Goal: Transaction & Acquisition: Book appointment/travel/reservation

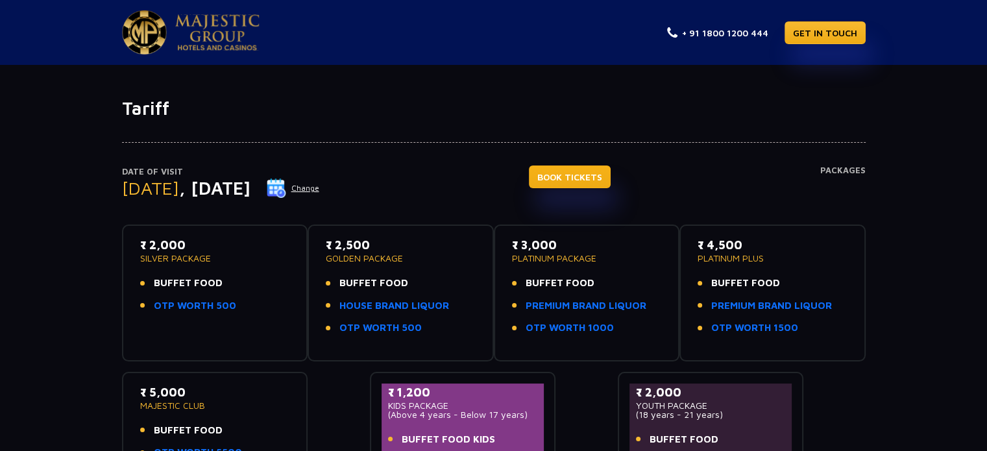
click at [611, 168] on link "BOOK TICKETS" at bounding box center [570, 177] width 82 height 23
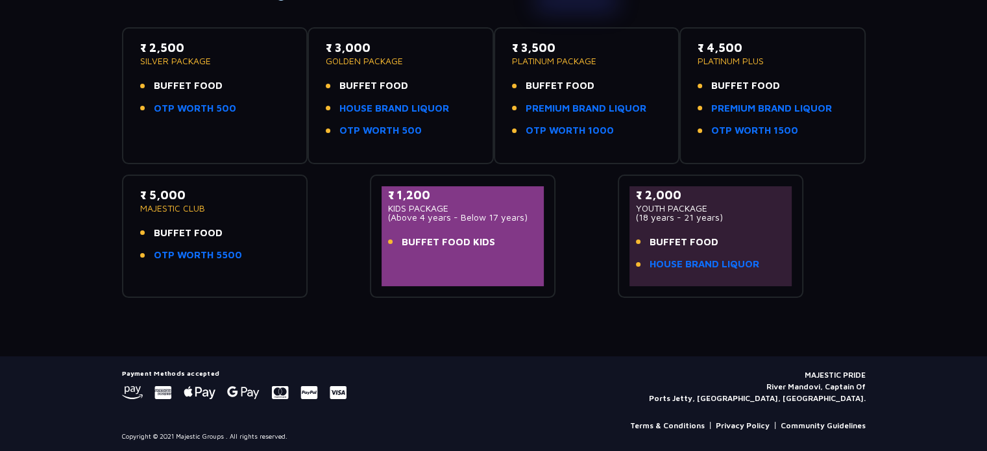
scroll to position [199, 0]
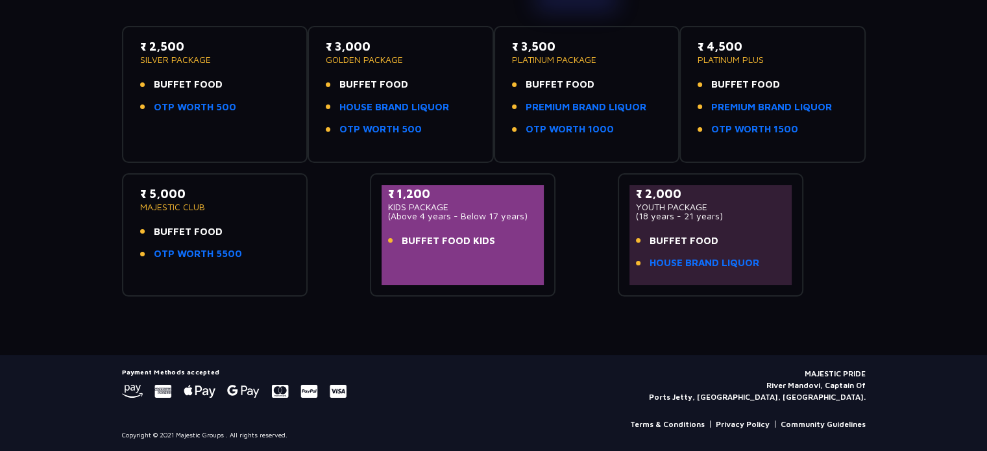
click at [378, 293] on div "₹ 1,200 KIDS PACKAGE (Above 4 years - Below 17 years) BUFFET FOOD KIDS" at bounding box center [463, 234] width 186 height 123
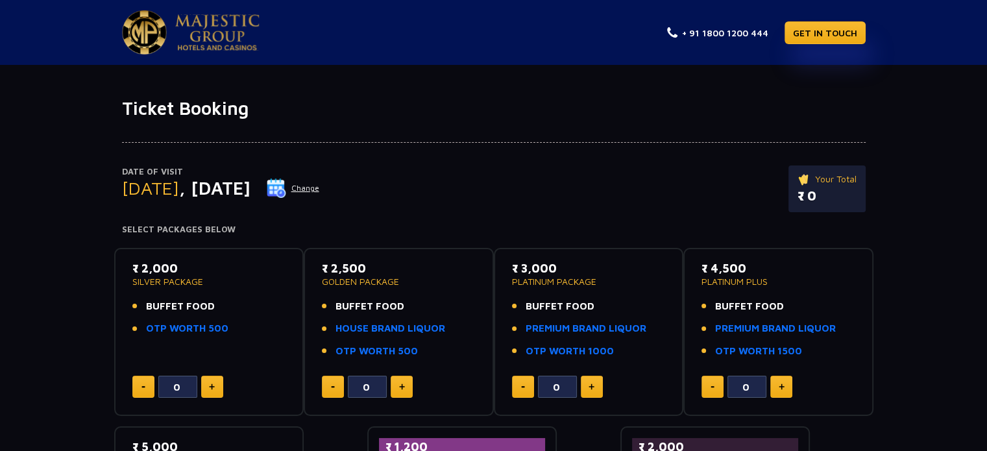
click at [251, 186] on span ", [DATE]" at bounding box center [214, 187] width 71 height 21
click at [320, 184] on button "Change" at bounding box center [293, 188] width 54 height 21
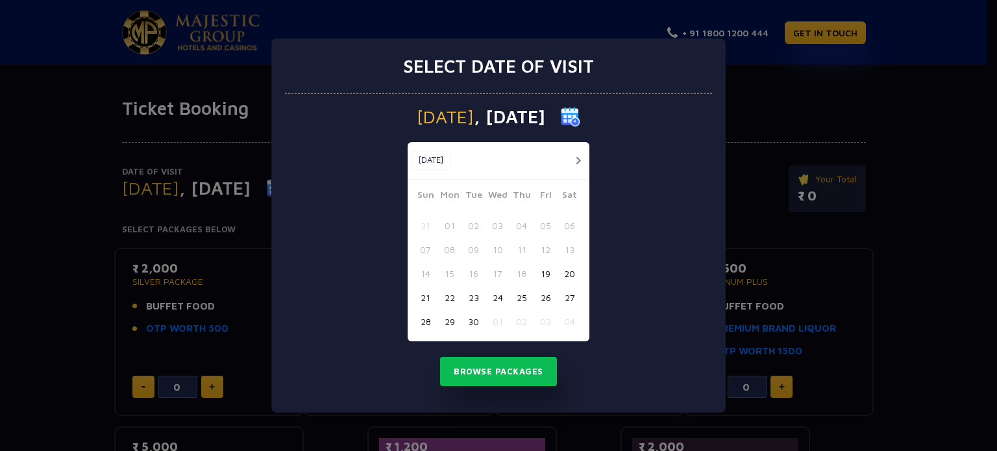
click at [427, 321] on button "28" at bounding box center [425, 322] width 24 height 24
click at [478, 380] on button "Browse Packages" at bounding box center [498, 372] width 117 height 30
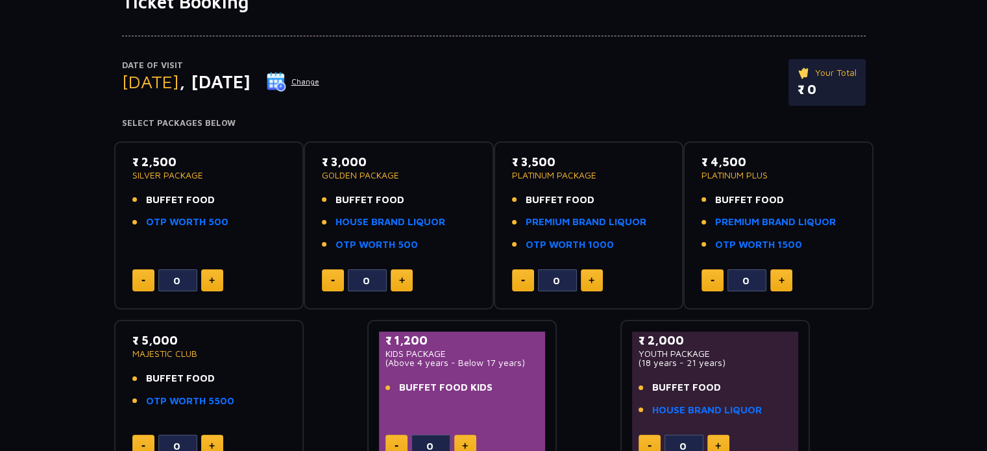
scroll to position [130, 0]
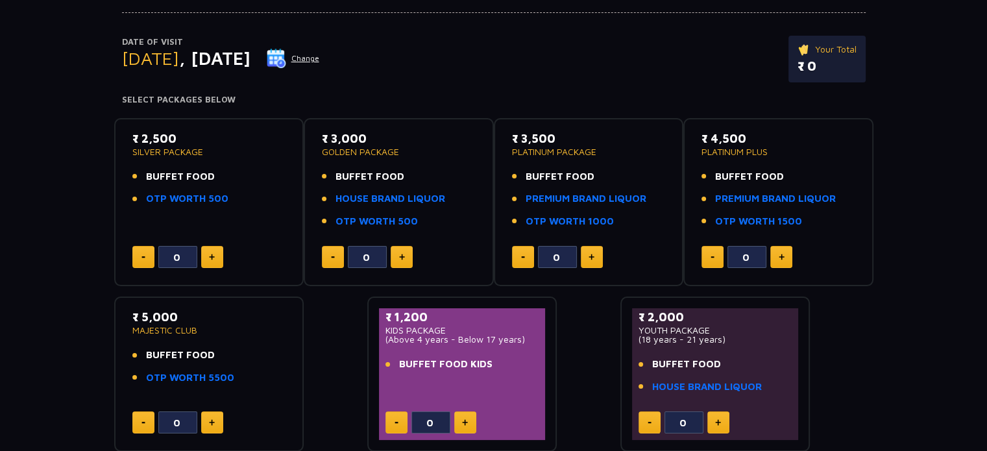
click at [245, 223] on div "₹ 2,500 SILVER PACKAGE BUFFET FOOD OTP WORTH 500 0" at bounding box center [209, 202] width 167 height 145
click at [320, 60] on button "Change" at bounding box center [293, 58] width 54 height 21
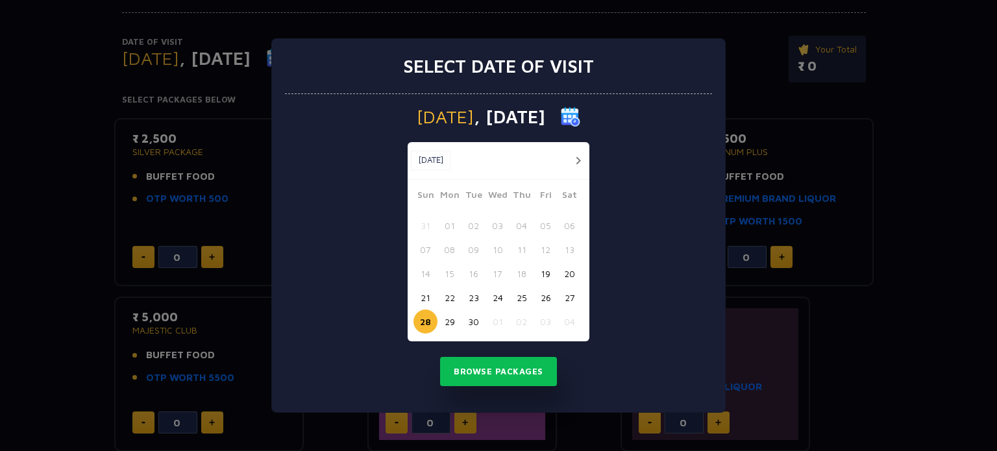
click at [465, 297] on button "23" at bounding box center [473, 298] width 24 height 24
click at [480, 366] on button "Browse Packages" at bounding box center [498, 372] width 117 height 30
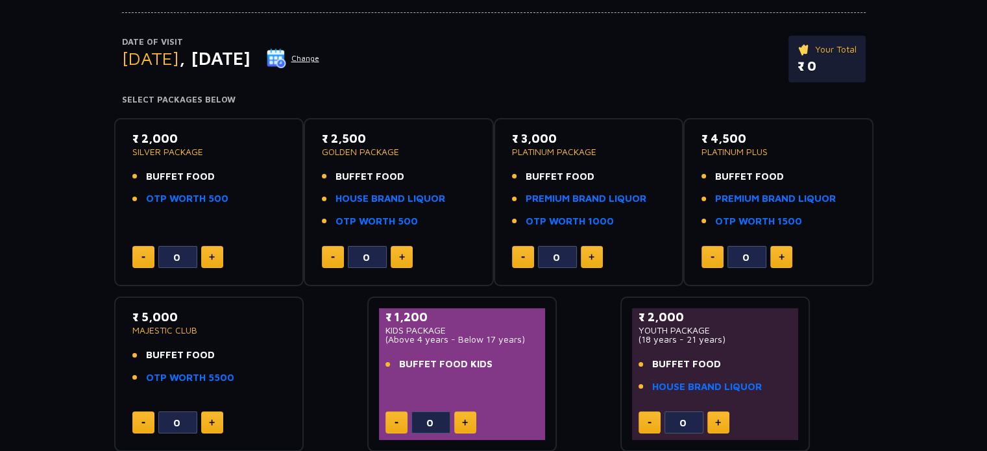
click at [320, 53] on button "Change" at bounding box center [293, 58] width 54 height 21
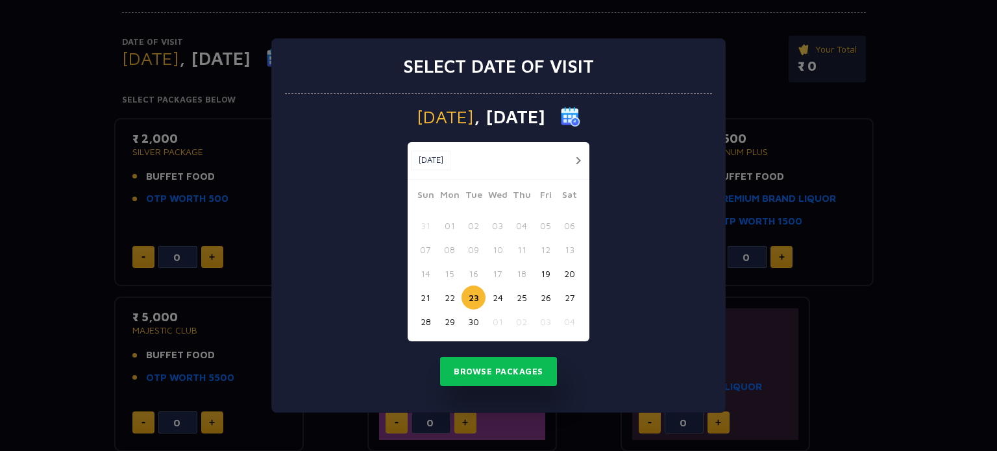
click at [417, 321] on button "28" at bounding box center [425, 322] width 24 height 24
click at [499, 375] on button "Browse Packages" at bounding box center [498, 372] width 117 height 30
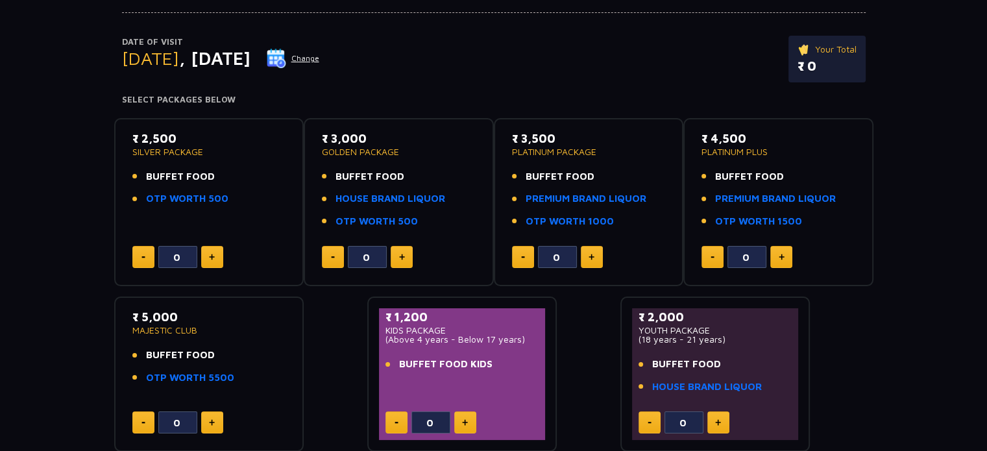
click at [320, 56] on button "Change" at bounding box center [293, 58] width 54 height 21
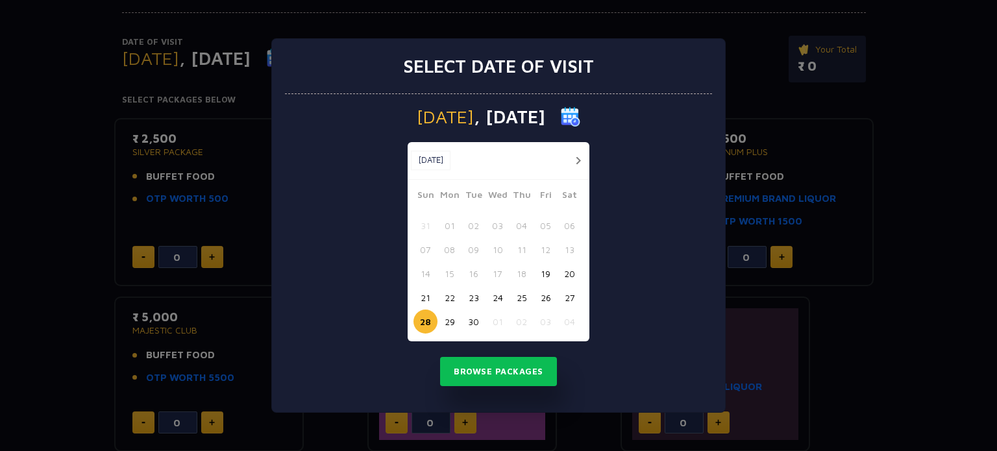
click at [522, 297] on button "25" at bounding box center [522, 298] width 24 height 24
click at [498, 369] on button "Browse Packages" at bounding box center [498, 372] width 117 height 30
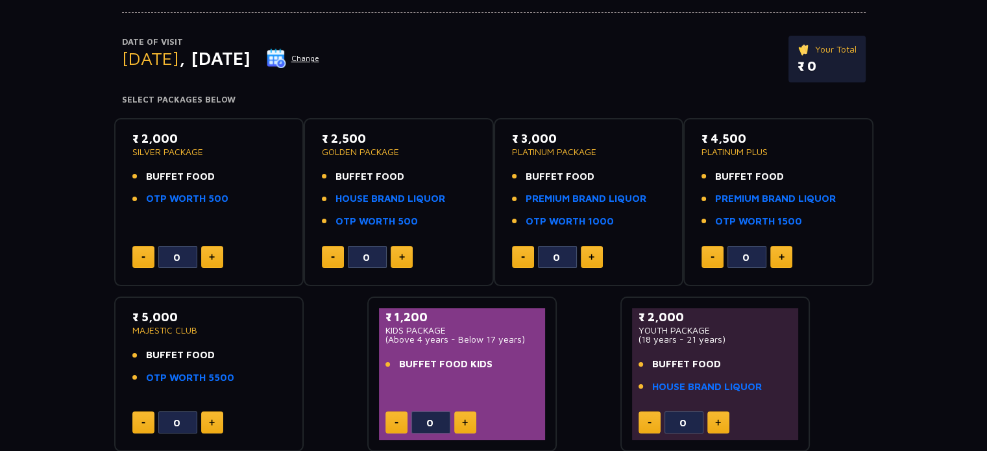
click at [320, 56] on button "Change" at bounding box center [293, 58] width 54 height 21
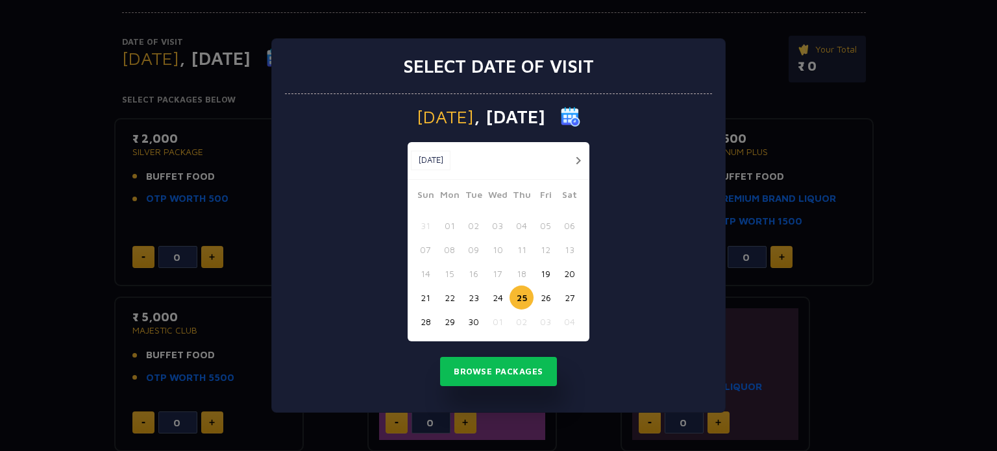
click at [422, 316] on button "28" at bounding box center [425, 322] width 24 height 24
click at [465, 361] on button "Browse Packages" at bounding box center [498, 372] width 117 height 30
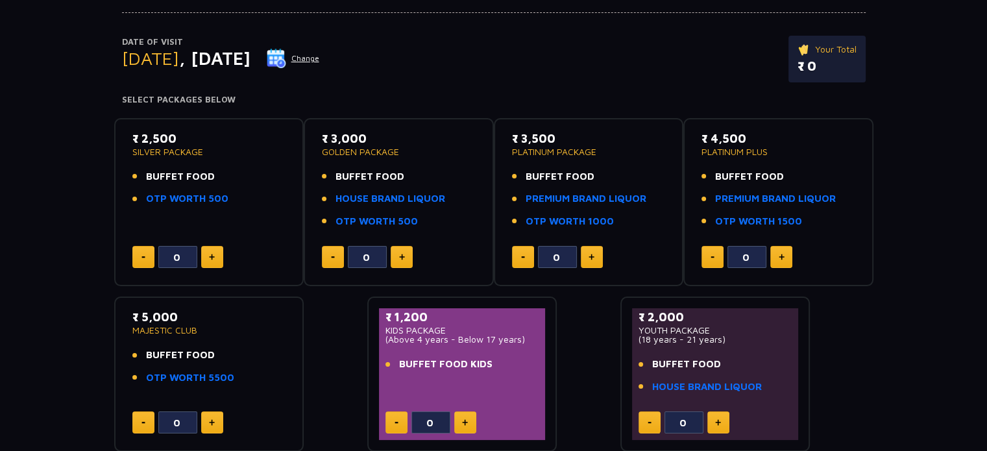
click at [215, 261] on button at bounding box center [212, 257] width 22 height 22
type input "2"
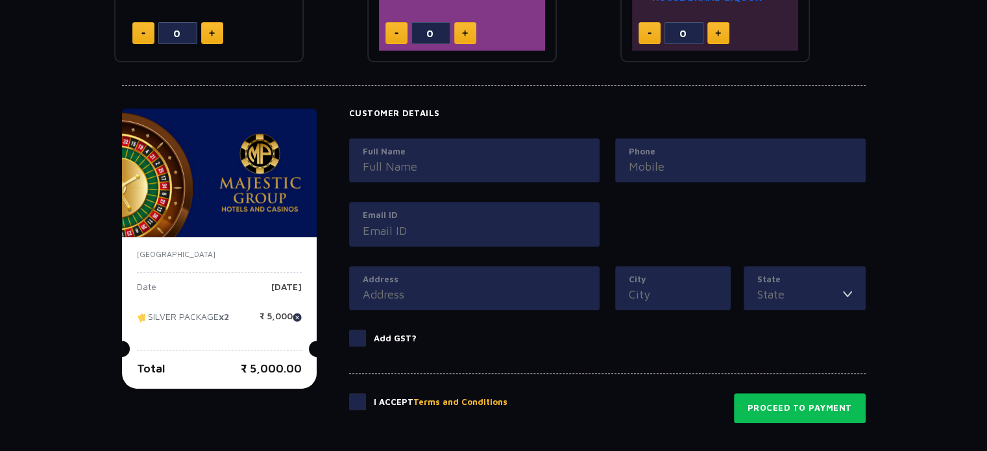
scroll to position [645, 0]
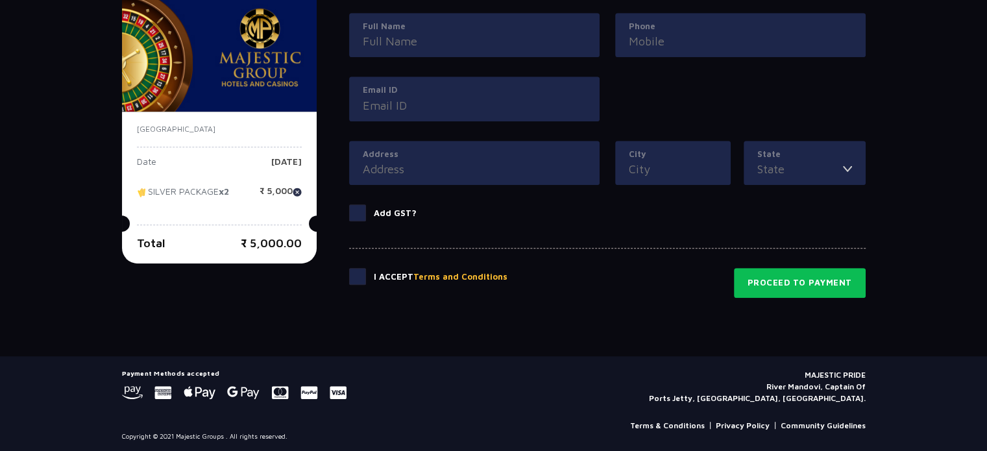
click at [352, 269] on span at bounding box center [357, 276] width 17 height 17
click at [0, 0] on input "checkbox" at bounding box center [0, 0] width 0 height 0
click at [364, 214] on span at bounding box center [357, 212] width 17 height 17
click at [0, 0] on input "Add GST?" at bounding box center [0, 0] width 0 height 0
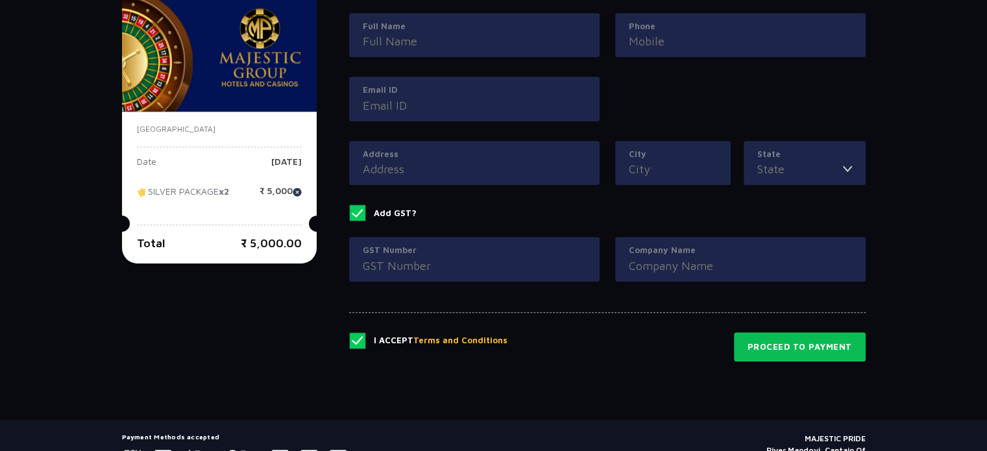
click at [364, 214] on span at bounding box center [357, 212] width 17 height 17
click at [0, 0] on input "Add GST?" at bounding box center [0, 0] width 0 height 0
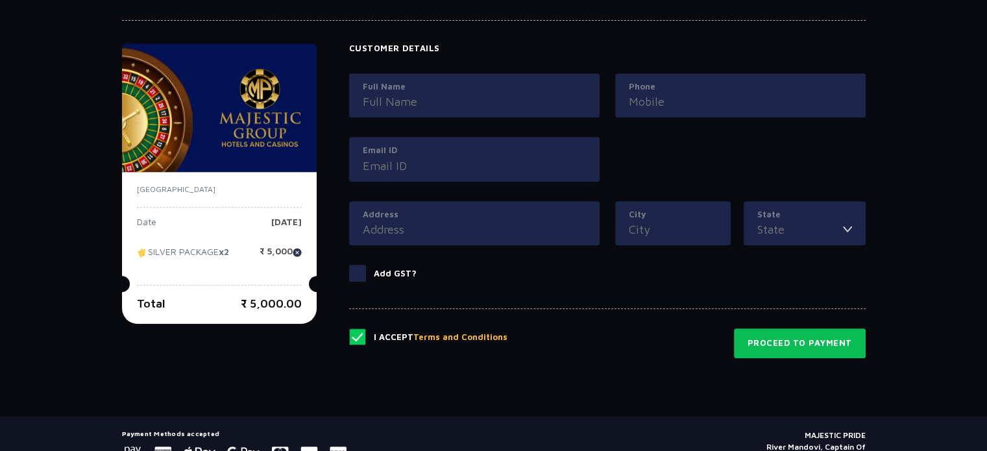
scroll to position [450, 0]
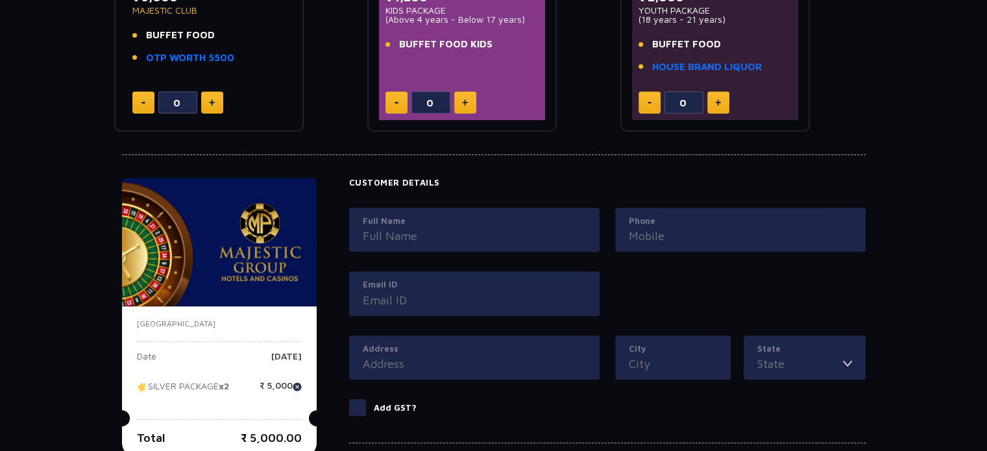
click at [465, 216] on label "Full Name" at bounding box center [474, 221] width 223 height 13
click at [465, 227] on input "Full Name" at bounding box center [474, 236] width 223 height 18
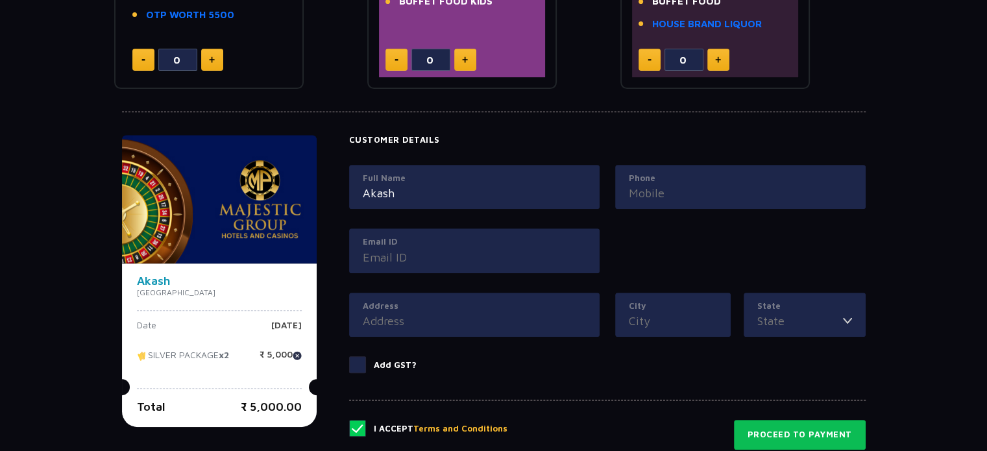
scroll to position [515, 0]
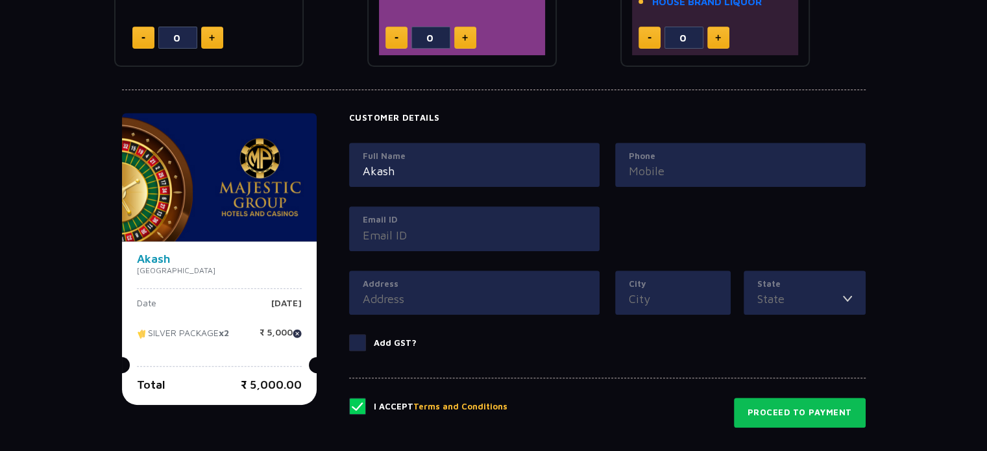
type input "Akash"
click at [687, 136] on div "Customer Details Full Name Akash Phone Email ID Address City State Andhra Prade…" at bounding box center [607, 240] width 517 height 254
click at [683, 157] on label "Phone" at bounding box center [740, 156] width 223 height 13
click at [683, 162] on input "Phone" at bounding box center [740, 171] width 223 height 18
click at [682, 171] on input "Phone" at bounding box center [740, 171] width 223 height 18
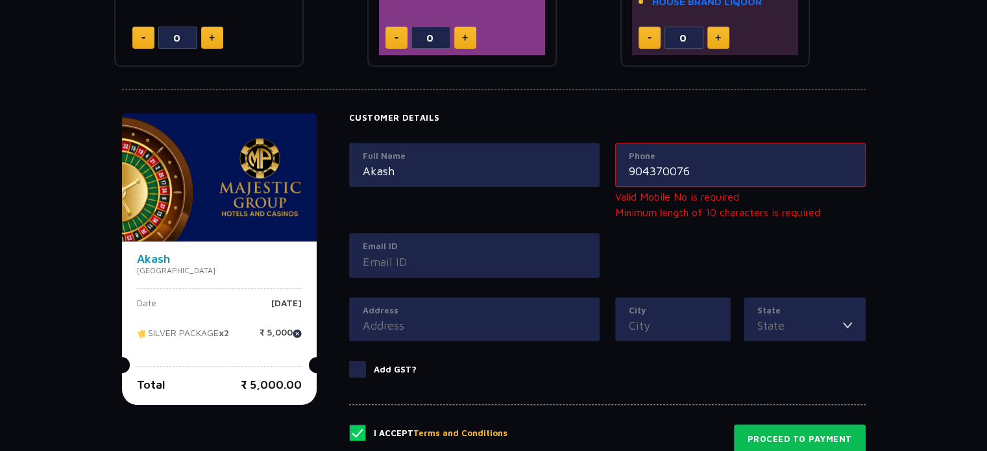
click at [403, 225] on div "Full Name Akash Phone 904370076 Valid Mobile No is required Minimum length of 1…" at bounding box center [607, 220] width 532 height 154
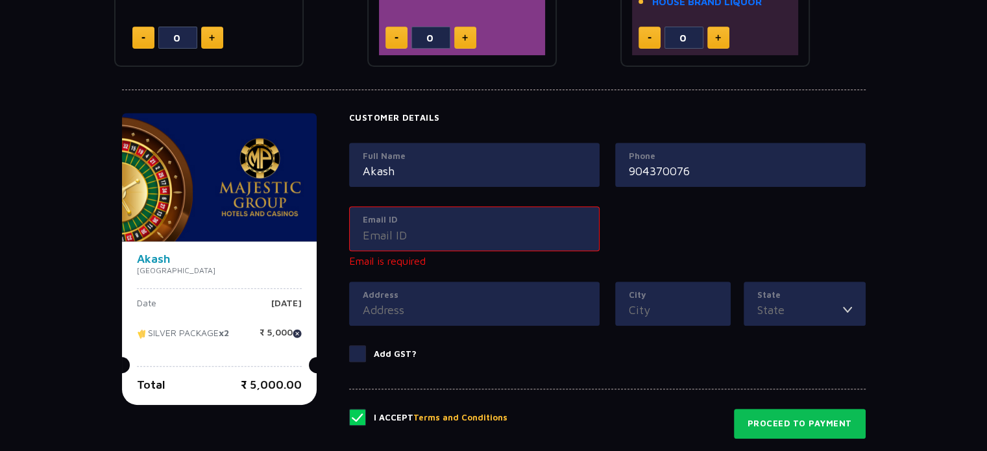
click at [687, 169] on input "904370076" at bounding box center [740, 171] width 223 height 18
type input "9043700776"
click at [500, 215] on label "Email ID" at bounding box center [474, 220] width 223 height 13
click at [500, 227] on input "Email ID" at bounding box center [474, 236] width 223 height 18
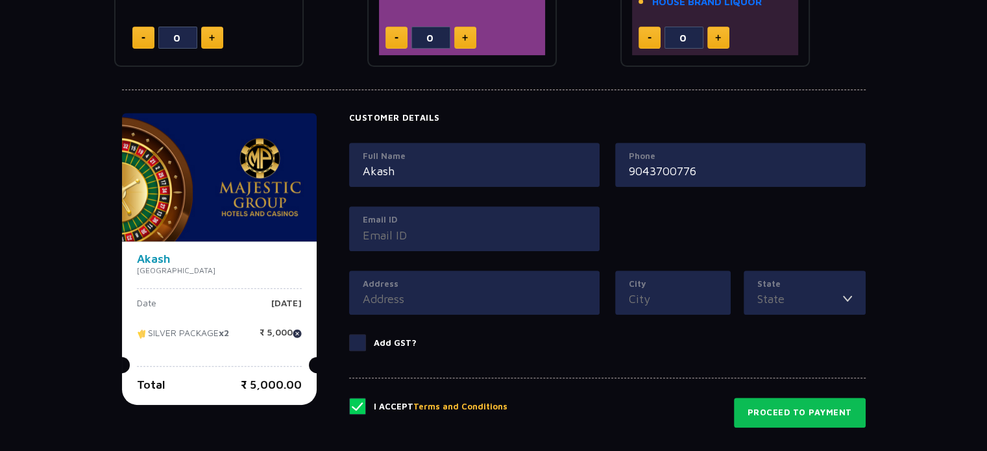
click at [487, 227] on input "Email ID" at bounding box center [474, 236] width 223 height 18
type input "kingamazon29@gmail.com"
click at [461, 273] on div "Address" at bounding box center [474, 293] width 251 height 45
click at [458, 293] on input "Address" at bounding box center [474, 299] width 223 height 18
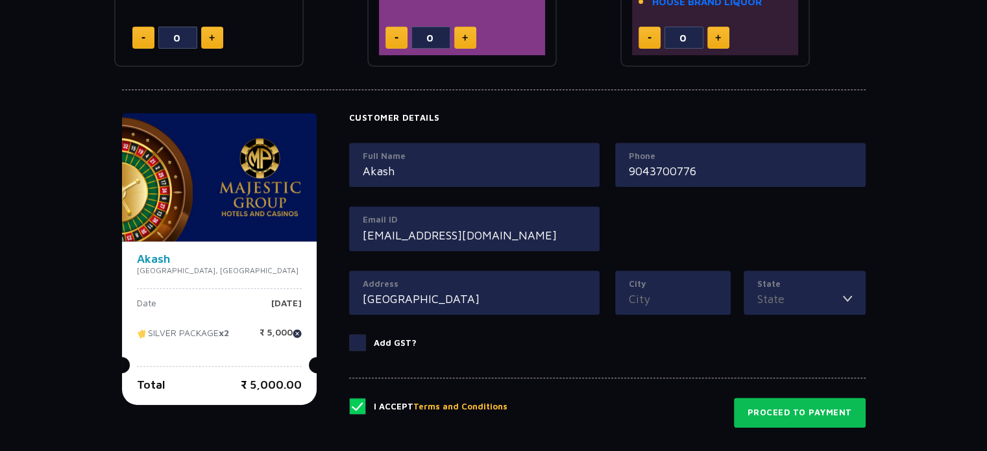
type input "Chennai"
click at [605, 337] on label "Add GST?" at bounding box center [607, 342] width 517 height 17
click at [0, 0] on input "Add GST?" at bounding box center [0, 0] width 0 height 0
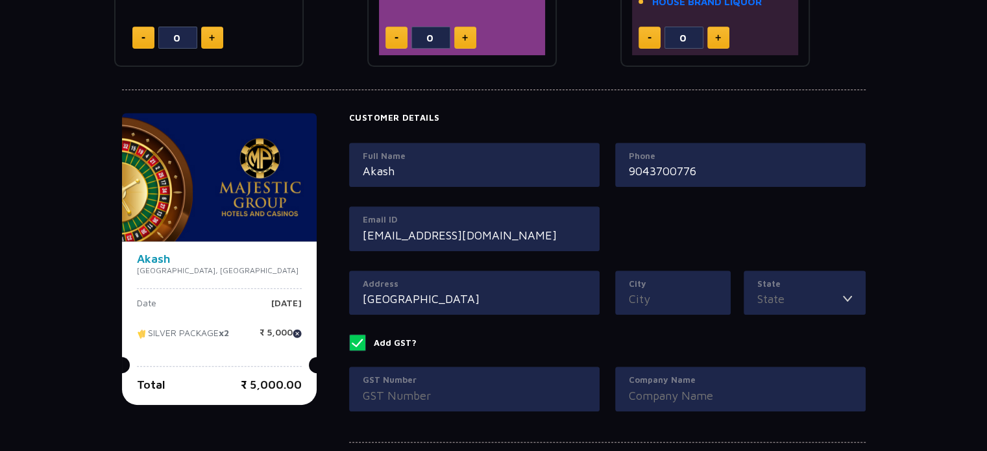
click at [643, 308] on div "City" at bounding box center [673, 293] width 116 height 45
click at [646, 301] on input "City" at bounding box center [673, 299] width 88 height 18
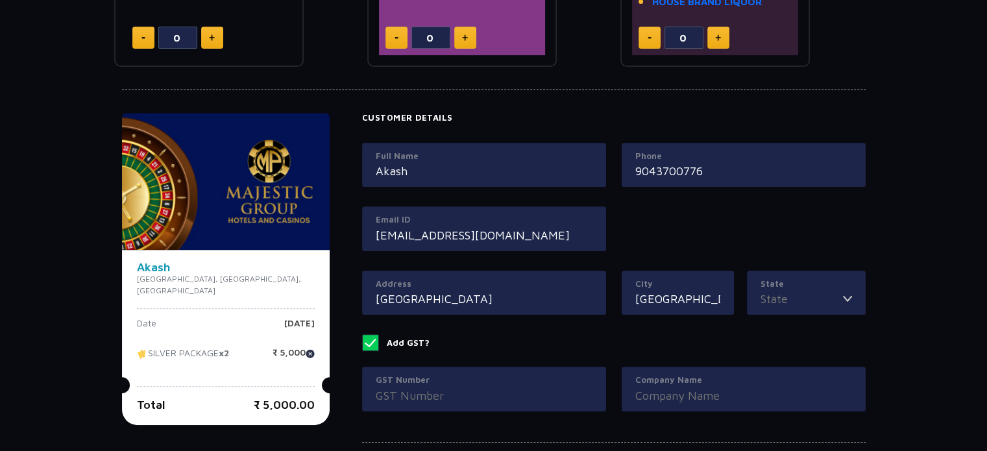
type input "chennai"
click at [876, 277] on div "Ticket Booking Date of Visit Sunday , 28 Sep 2025 Change Your Total ₹ 5,000.00 …" at bounding box center [493, 66] width 987 height 967
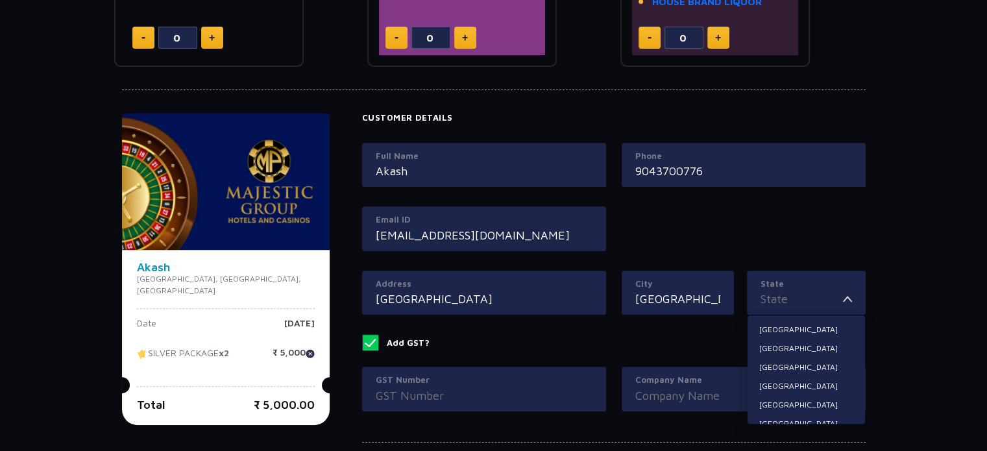
click at [785, 297] on input "State" at bounding box center [802, 299] width 82 height 18
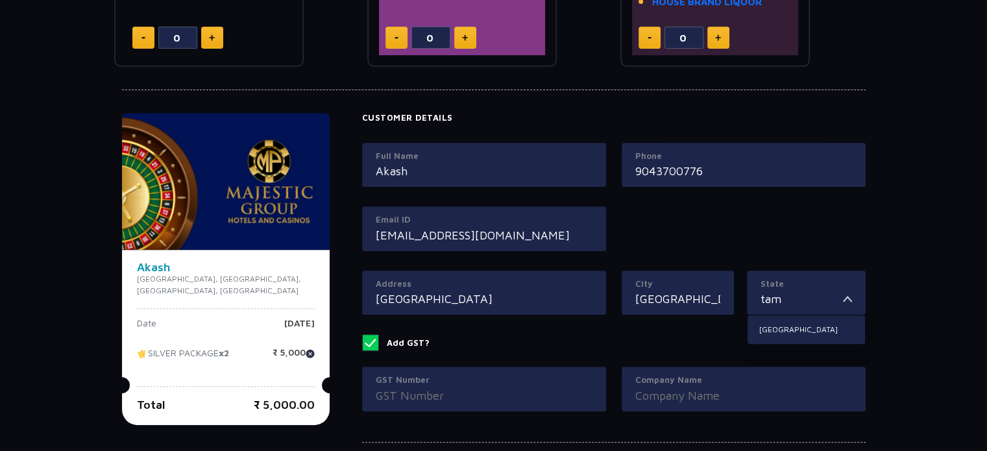
click at [789, 308] on div "State tam Tamil Nadu" at bounding box center [806, 293] width 119 height 45
click at [785, 325] on li "Tamil Nadu" at bounding box center [806, 329] width 117 height 17
type input "Tamil Nadu"
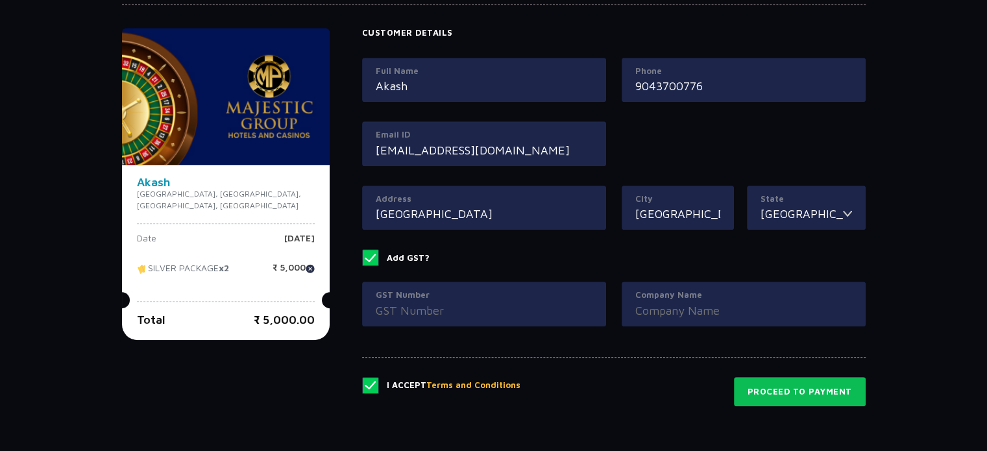
scroll to position [708, 0]
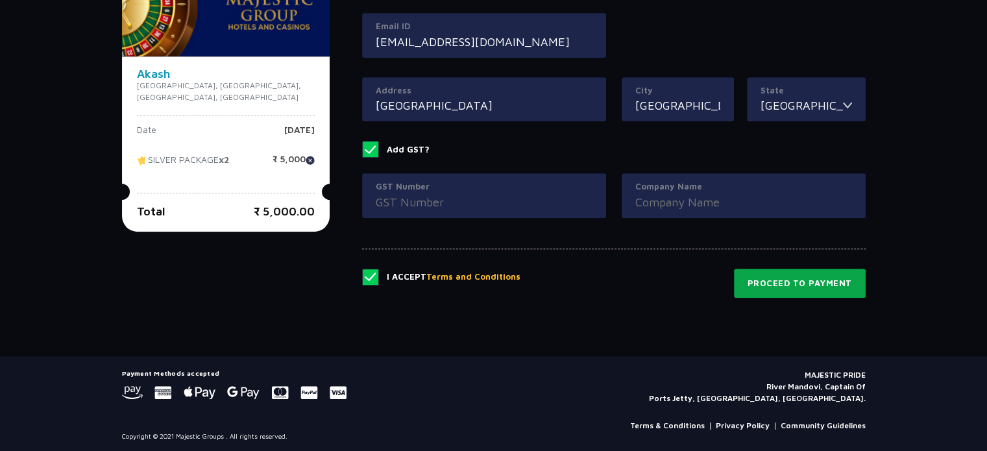
click at [767, 277] on button "Proceed to Payment" at bounding box center [800, 284] width 132 height 30
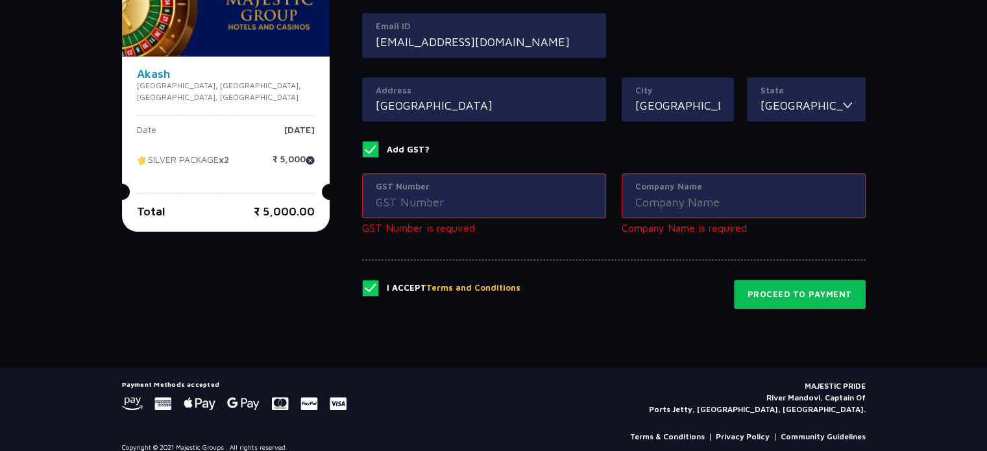
click at [362, 147] on span at bounding box center [370, 149] width 17 height 17
click at [0, 0] on input "Add GST?" at bounding box center [0, 0] width 0 height 0
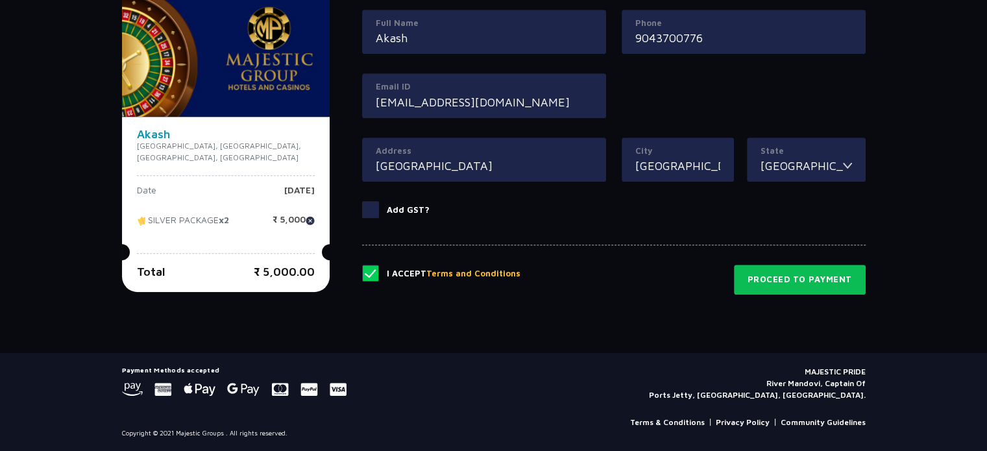
scroll to position [645, 0]
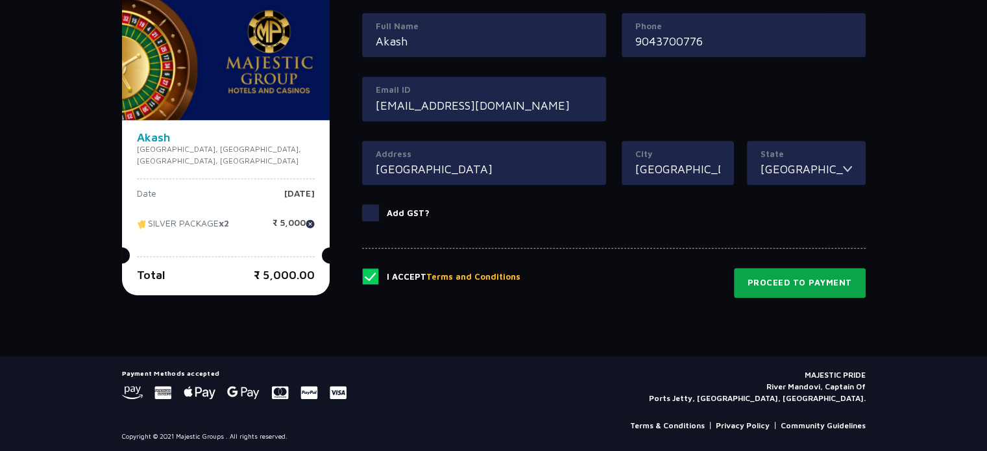
click at [781, 282] on button "Proceed to Payment" at bounding box center [800, 283] width 132 height 30
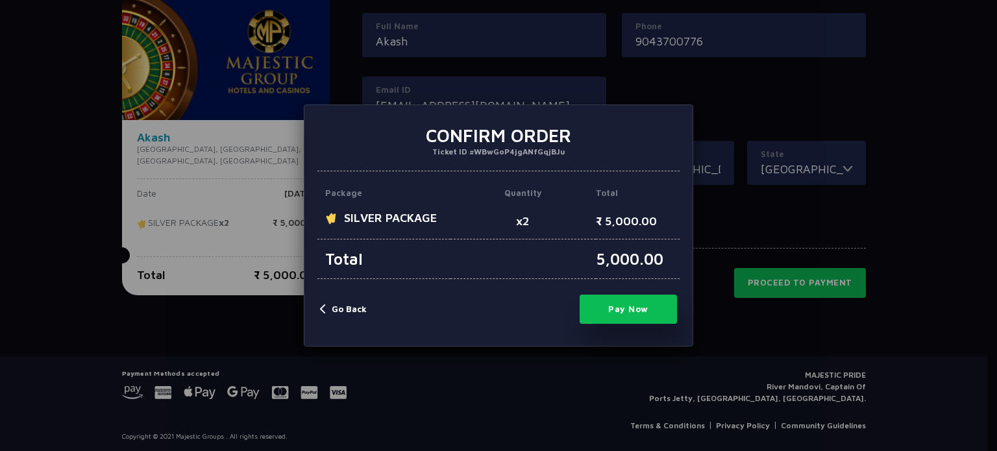
click at [361, 308] on button "Go Back" at bounding box center [343, 309] width 47 height 13
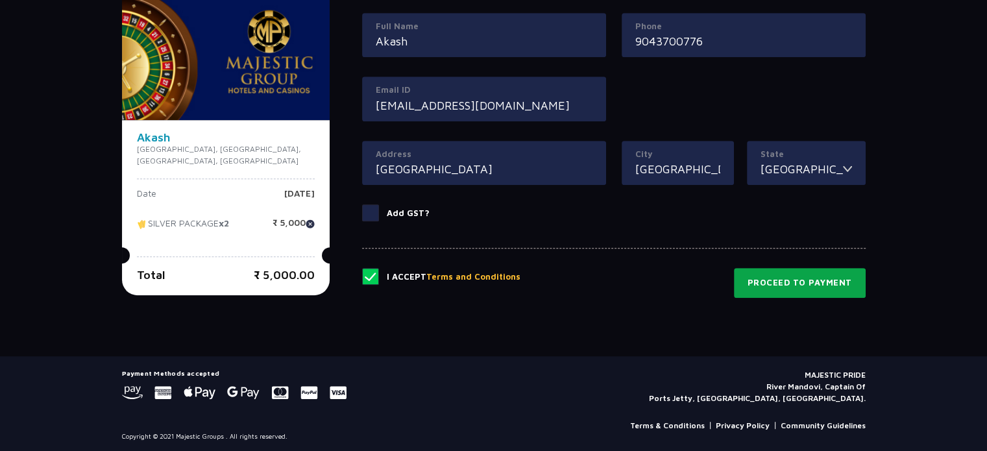
click at [785, 288] on button "Proceed to Payment" at bounding box center [800, 283] width 132 height 30
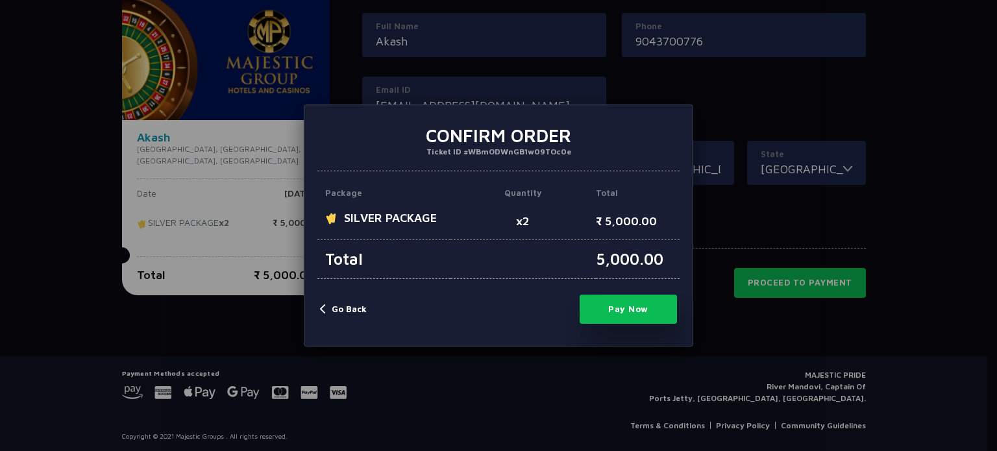
click at [628, 311] on button "Pay Now" at bounding box center [628, 309] width 97 height 29
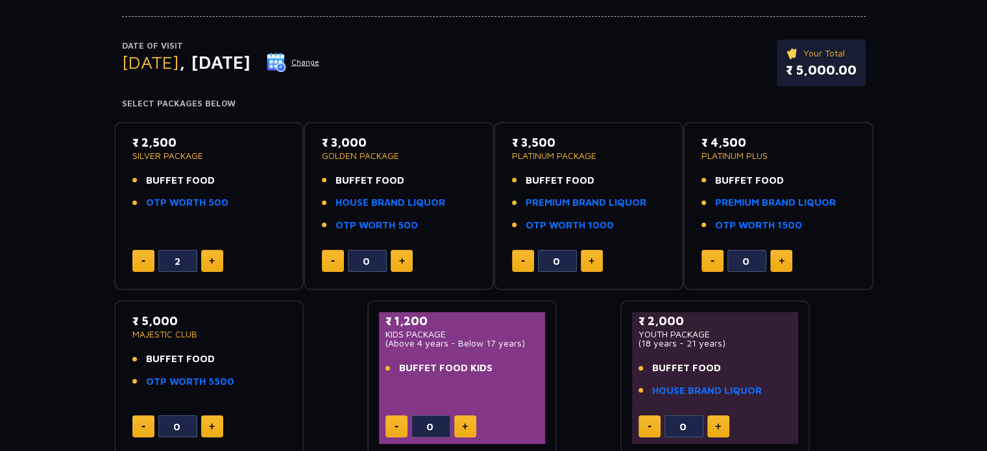
scroll to position [125, 0]
drag, startPoint x: 228, startPoint y: 197, endPoint x: 225, endPoint y: 203, distance: 7.6
click at [225, 203] on li "OTP WORTH 500" at bounding box center [209, 203] width 154 height 15
click at [286, 60] on img at bounding box center [276, 62] width 19 height 19
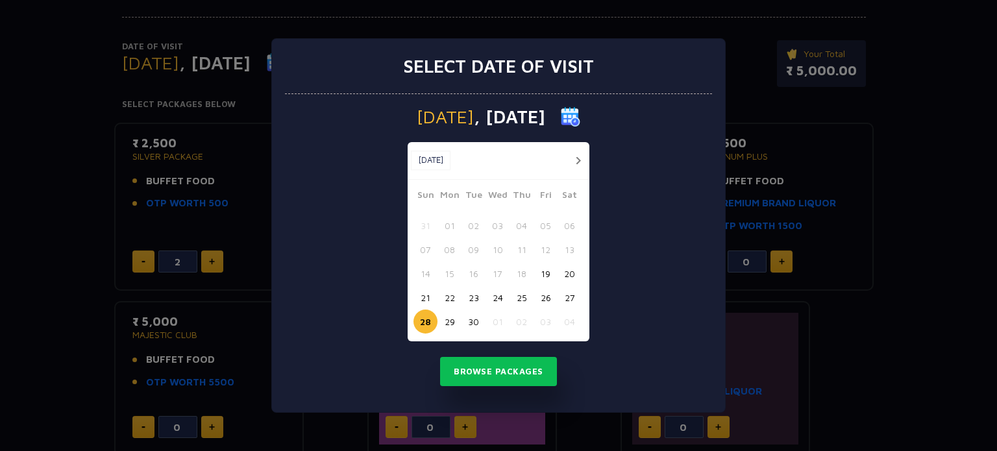
click at [488, 288] on div "21 22 23 24 25 26 27" at bounding box center [498, 298] width 170 height 24
click at [493, 294] on button "24" at bounding box center [498, 298] width 24 height 24
click at [499, 365] on button "Browse Packages" at bounding box center [498, 372] width 117 height 30
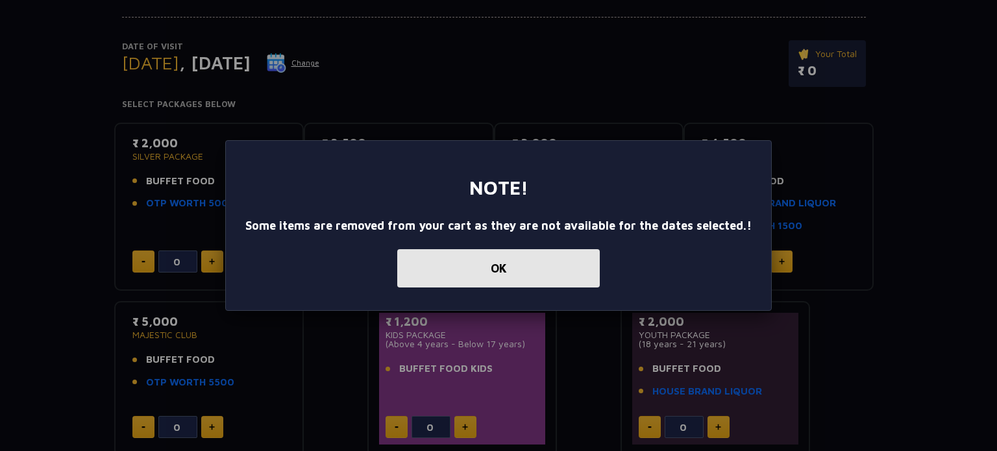
click at [532, 268] on button "OK" at bounding box center [498, 268] width 203 height 38
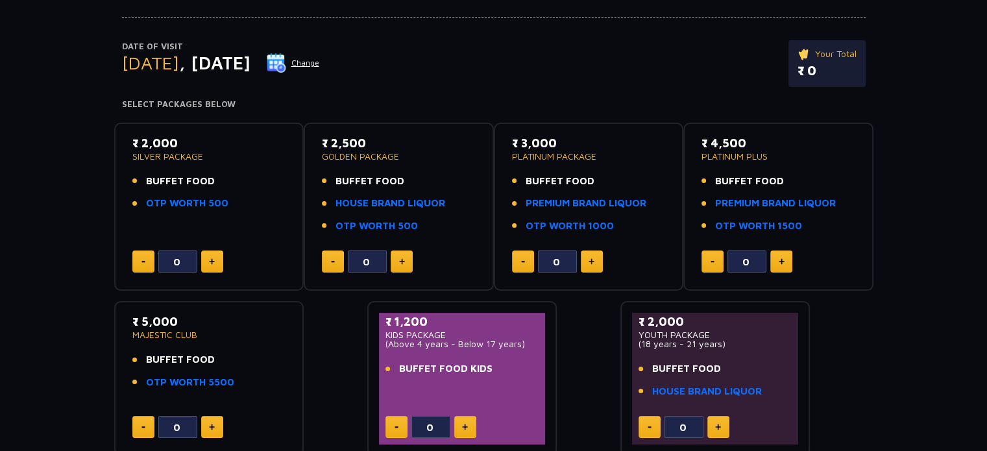
drag, startPoint x: 138, startPoint y: 149, endPoint x: 263, endPoint y: 149, distance: 124.6
click at [263, 149] on p "₹ 2,000" at bounding box center [209, 143] width 154 height 18
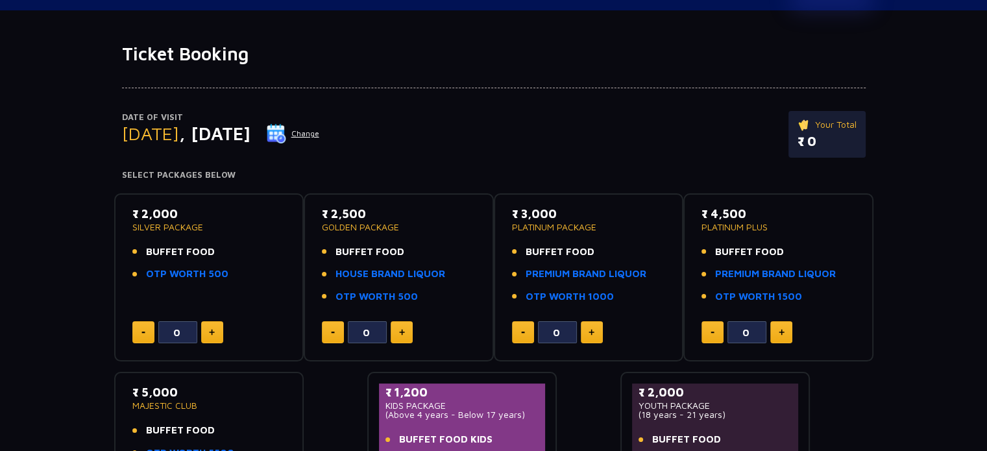
scroll to position [0, 0]
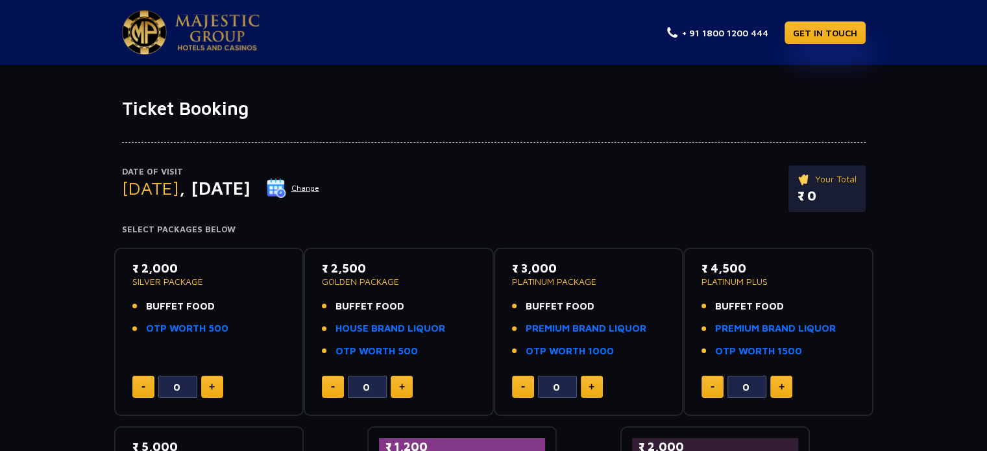
click at [286, 182] on img at bounding box center [276, 187] width 19 height 19
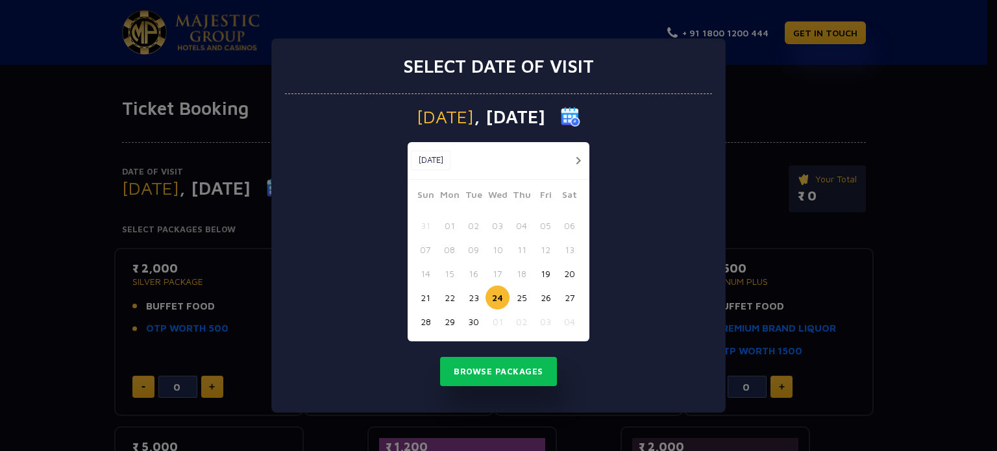
click at [424, 317] on button "28" at bounding box center [425, 322] width 24 height 24
click at [484, 366] on button "Browse Packages" at bounding box center [498, 372] width 117 height 30
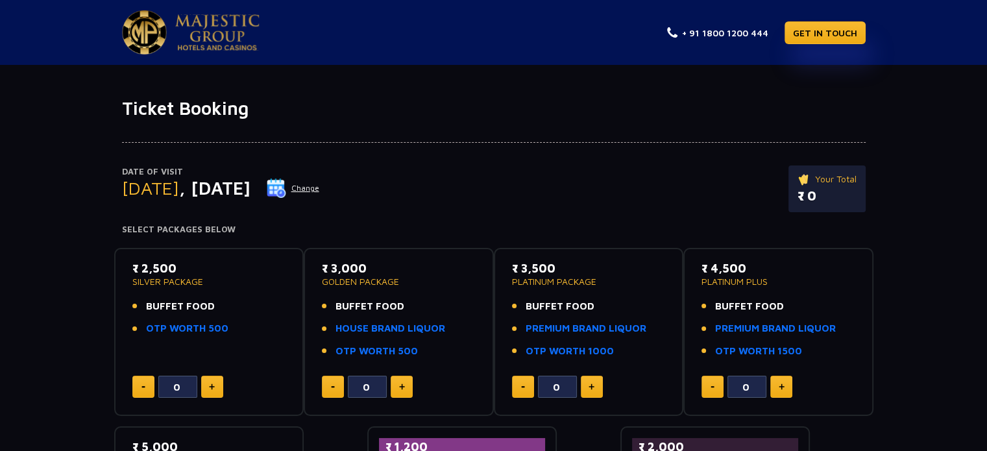
drag, startPoint x: 143, startPoint y: 264, endPoint x: 187, endPoint y: 264, distance: 44.1
click at [187, 264] on p "₹ 2,500" at bounding box center [209, 269] width 154 height 18
drag, startPoint x: 187, startPoint y: 264, endPoint x: 154, endPoint y: 266, distance: 33.2
click at [154, 266] on p "₹ 2,500" at bounding box center [209, 269] width 154 height 18
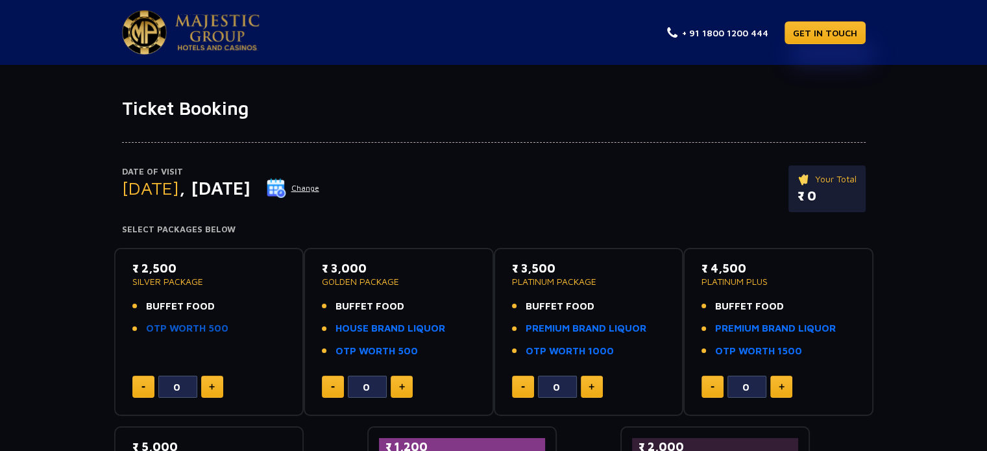
drag, startPoint x: 228, startPoint y: 331, endPoint x: 156, endPoint y: 334, distance: 72.1
click at [156, 334] on li "OTP WORTH 500" at bounding box center [209, 328] width 154 height 15
click at [156, 334] on link "OTP WORTH 500" at bounding box center [187, 328] width 82 height 15
